Goal: Find contact information: Find contact information

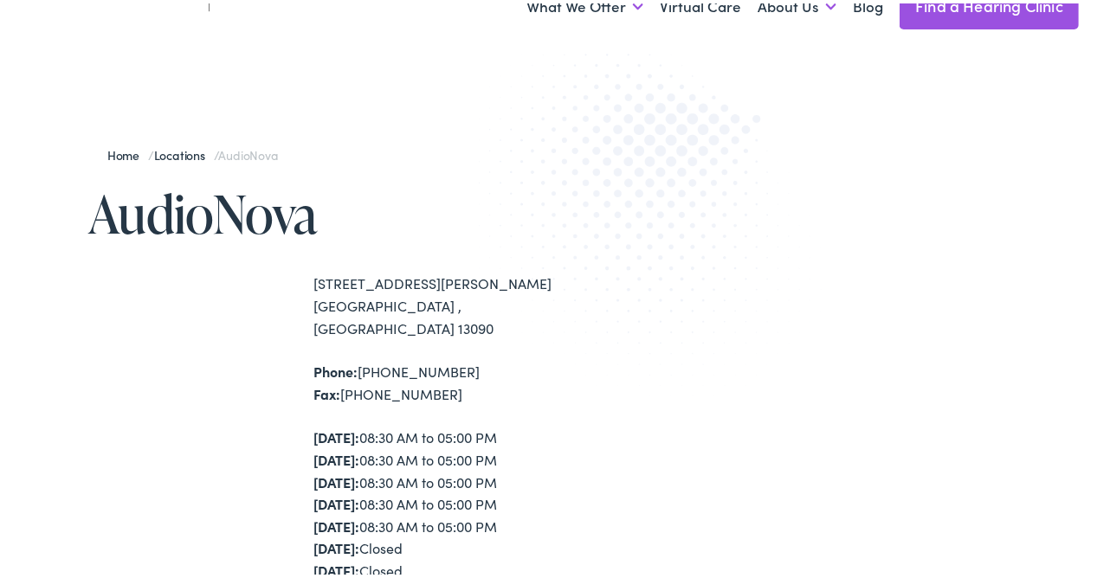
scroll to position [90, 0]
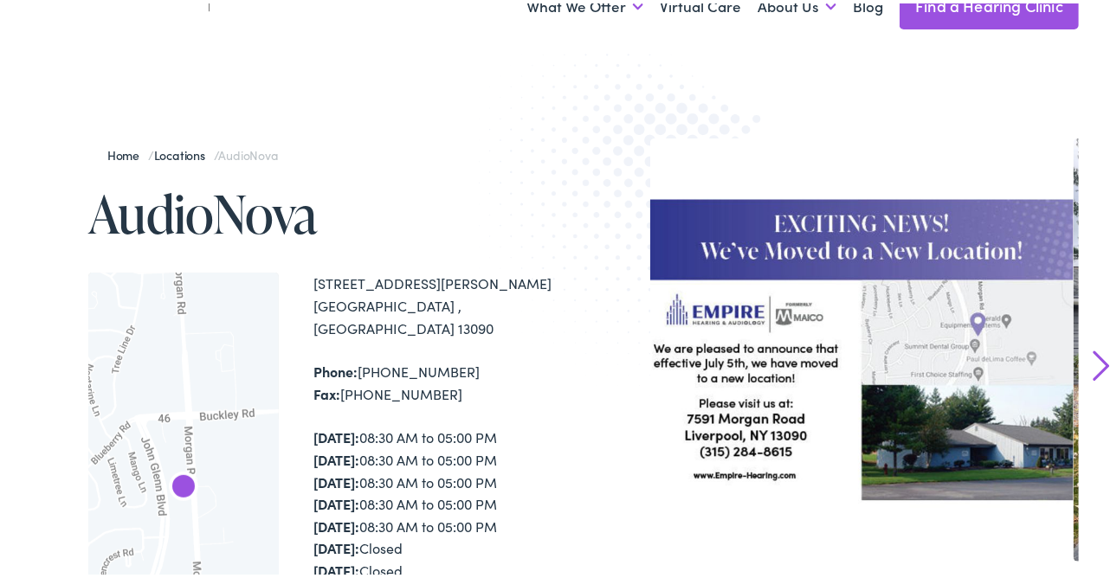
click at [402, 374] on div "Phone: [PHONE_NUMBER] Fax: [PHONE_NUMBER]" at bounding box center [437, 380] width 249 height 44
drag, startPoint x: 402, startPoint y: 374, endPoint x: 418, endPoint y: 371, distance: 16.8
click at [418, 371] on div "Phone: [PHONE_NUMBER] Fax: [PHONE_NUMBER]" at bounding box center [437, 380] width 249 height 44
click at [433, 371] on div "Phone: [PHONE_NUMBER] Fax: [PHONE_NUMBER]" at bounding box center [437, 380] width 249 height 44
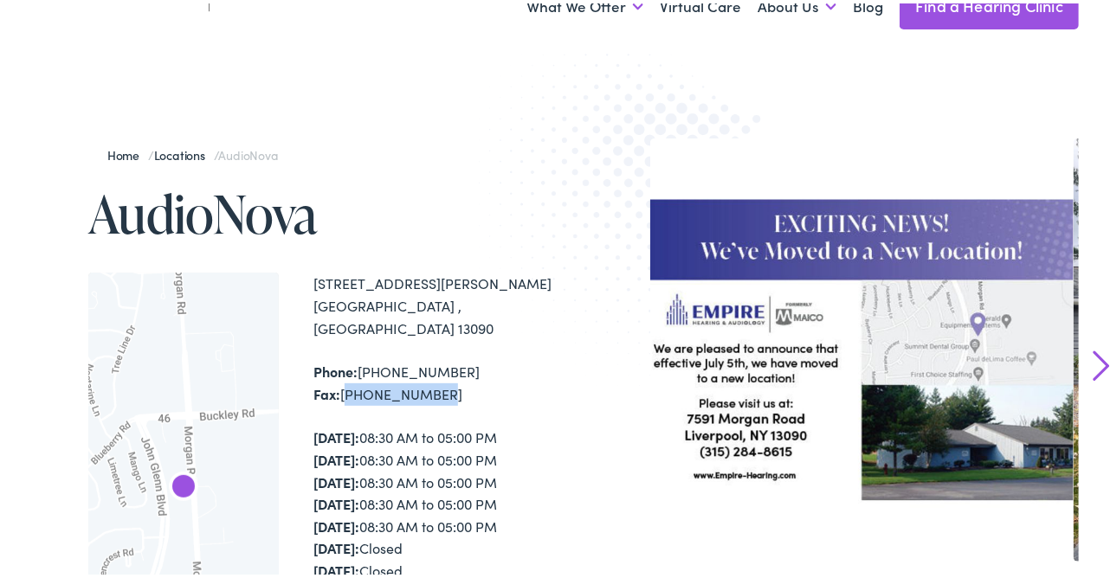
drag, startPoint x: 436, startPoint y: 371, endPoint x: 346, endPoint y: 375, distance: 90.2
click at [346, 375] on div "Phone: [PHONE_NUMBER] Fax: [PHONE_NUMBER]" at bounding box center [437, 380] width 249 height 44
drag, startPoint x: 346, startPoint y: 375, endPoint x: 379, endPoint y: 371, distance: 33.1
copy div "[PHONE_NUMBER]"
click at [502, 343] on img at bounding box center [649, 206] width 343 height 375
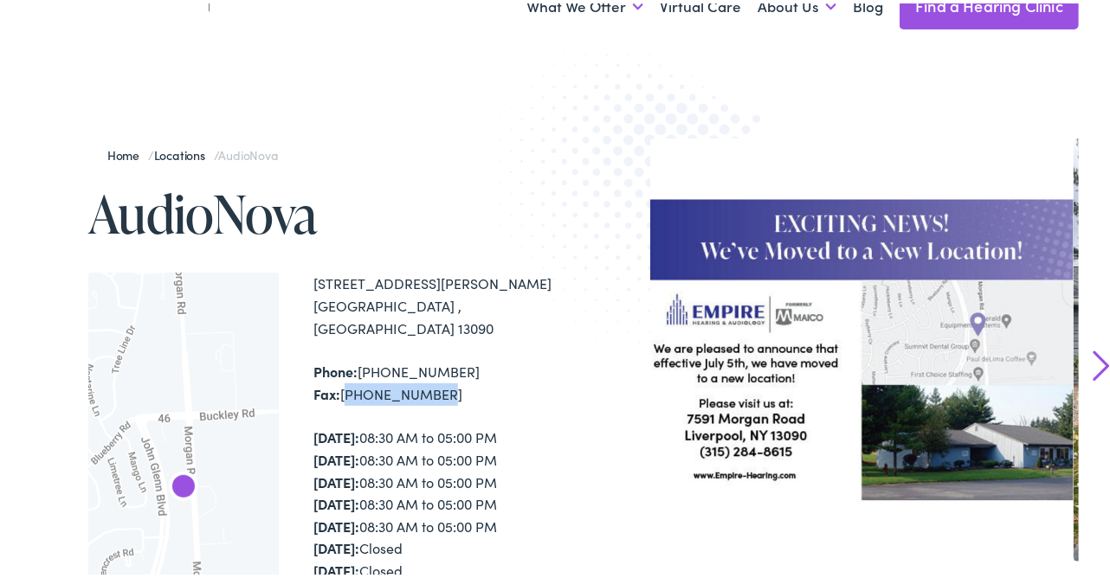
click at [430, 378] on div "Phone: [PHONE_NUMBER] Fax: [PHONE_NUMBER]" at bounding box center [437, 380] width 249 height 44
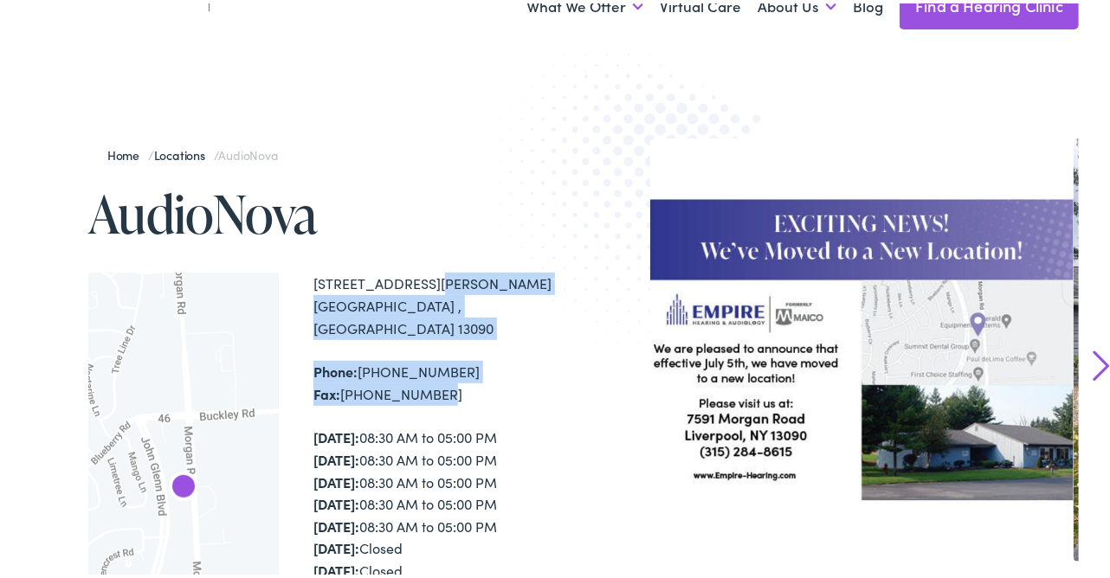
drag, startPoint x: 435, startPoint y: 375, endPoint x: 315, endPoint y: 278, distance: 153.9
click at [315, 278] on div "[STREET_ADDRESS][PERSON_NAME] Phone: [PHONE_NUMBER] Fax: [PHONE_NUMBER] [DATE]:…" at bounding box center [437, 506] width 249 height 474
drag, startPoint x: 315, startPoint y: 278, endPoint x: 336, endPoint y: 278, distance: 20.8
copy div "[STREET_ADDRESS][PERSON_NAME] Phone: [PHONE_NUMBER] Fax: [PHONE_NUMBER]"
click at [481, 304] on img at bounding box center [649, 206] width 343 height 375
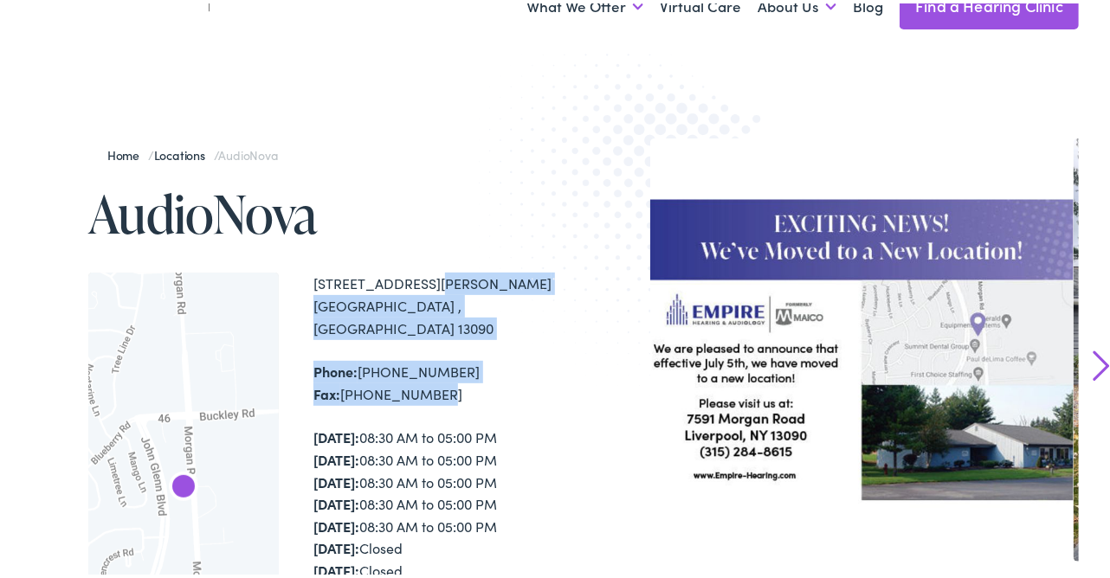
scroll to position [0, 0]
